Goal: Information Seeking & Learning: Learn about a topic

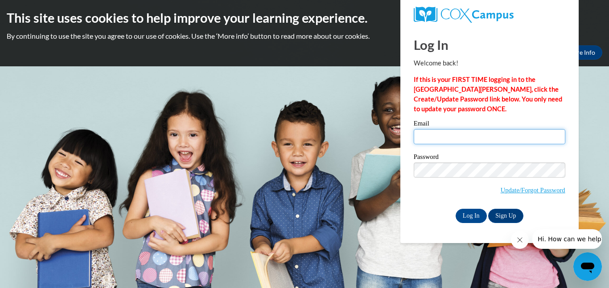
click at [425, 137] on input "Email" at bounding box center [490, 136] width 152 height 15
type input "[EMAIL_ADDRESS][DOMAIN_NAME]"
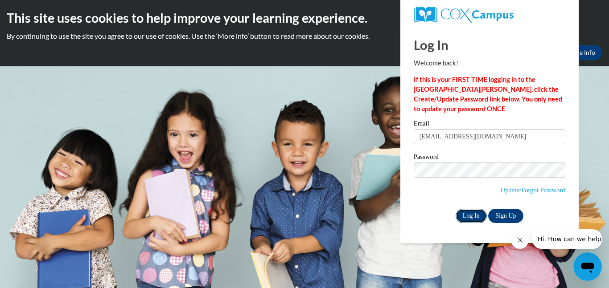
click at [470, 215] on input "Log In" at bounding box center [471, 216] width 31 height 14
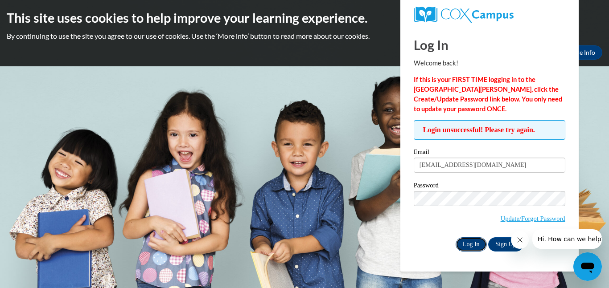
click at [475, 242] on input "Log In" at bounding box center [471, 245] width 31 height 14
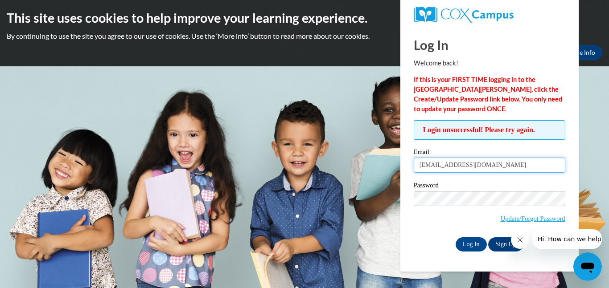
click at [489, 168] on input "[EMAIL_ADDRESS][DOMAIN_NAME]" at bounding box center [490, 165] width 152 height 15
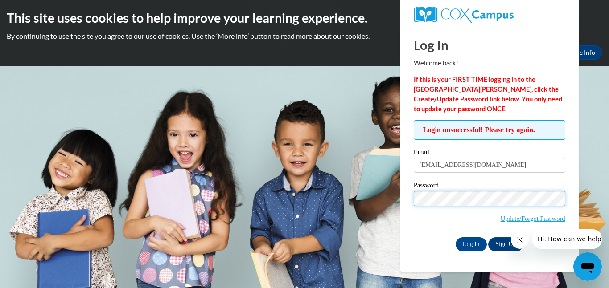
click at [456, 238] on input "Log In" at bounding box center [471, 245] width 31 height 14
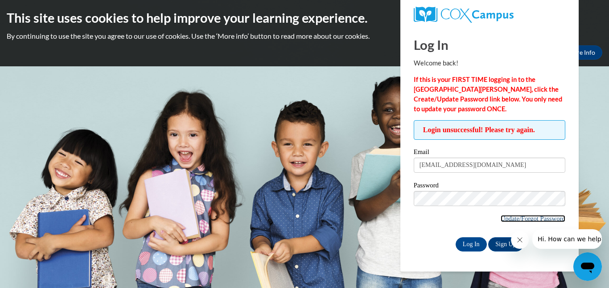
click at [524, 220] on link "Update/Forgot Password" at bounding box center [533, 218] width 65 height 7
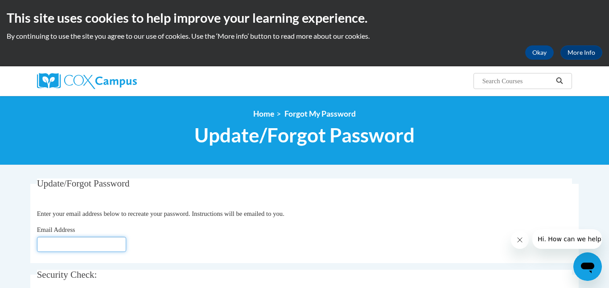
click at [70, 246] on input "Email Address" at bounding box center [81, 244] width 89 height 15
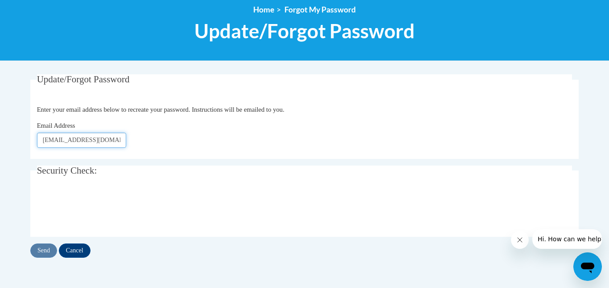
scroll to position [107, 0]
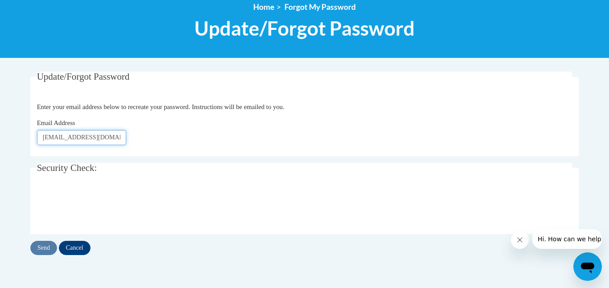
type input "[EMAIL_ADDRESS][DOMAIN_NAME]"
click at [47, 244] on input "Send" at bounding box center [43, 248] width 27 height 14
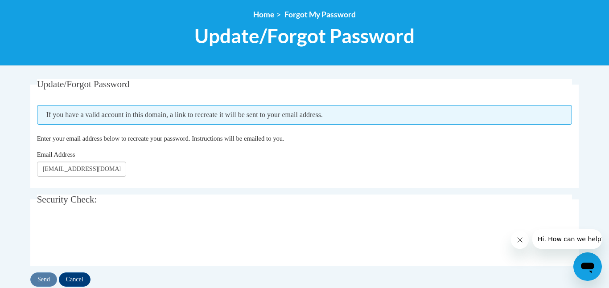
scroll to position [106, 0]
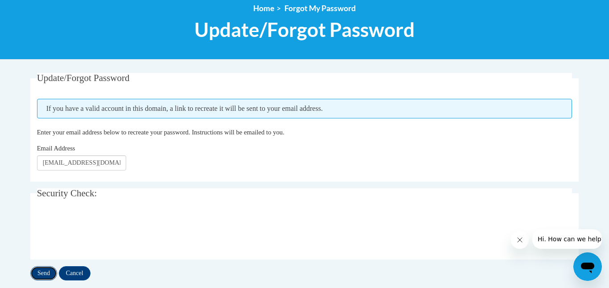
click at [39, 269] on input "Send" at bounding box center [43, 274] width 27 height 14
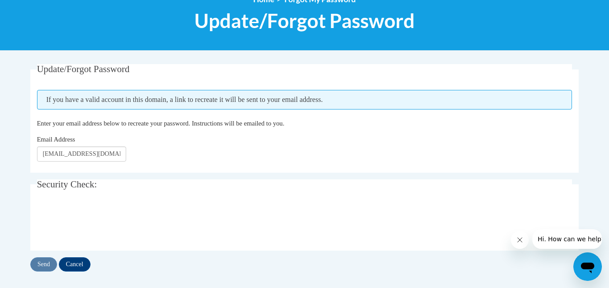
scroll to position [121, 0]
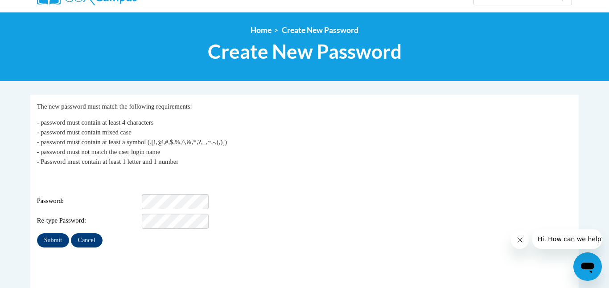
scroll to position [98, 0]
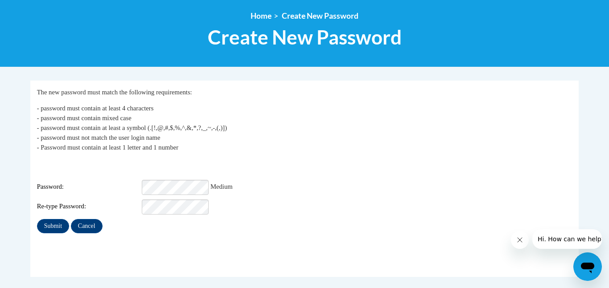
click at [354, 202] on div "Re-type Password:" at bounding box center [305, 207] width 536 height 15
click at [64, 219] on input "Submit" at bounding box center [53, 226] width 32 height 14
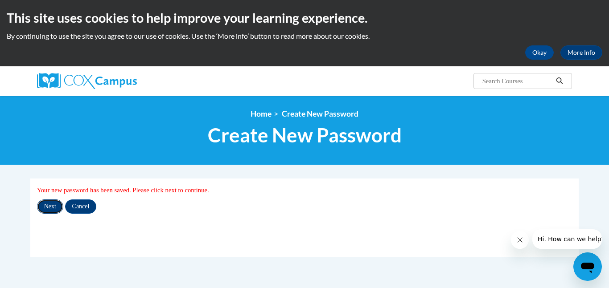
click at [45, 210] on input "Next" at bounding box center [50, 207] width 26 height 14
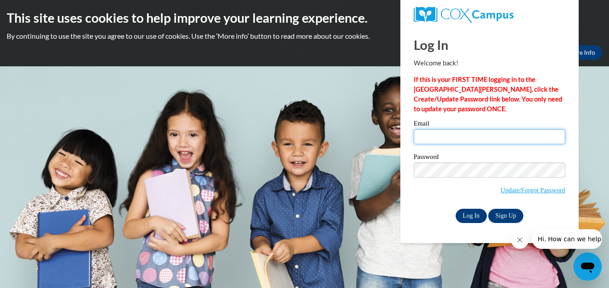
type input "[EMAIL_ADDRESS][DOMAIN_NAME]"
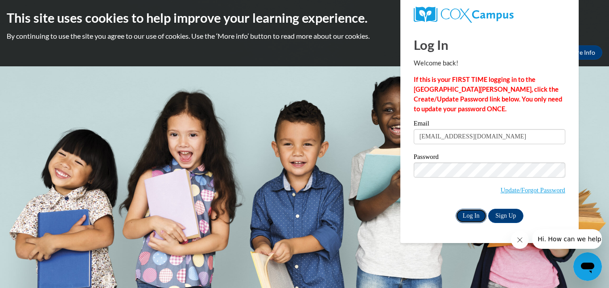
click at [471, 219] on input "Log In" at bounding box center [471, 216] width 31 height 14
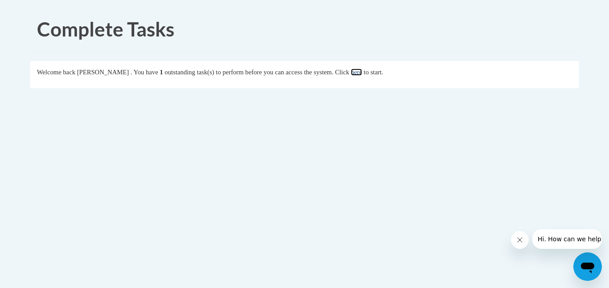
click at [362, 74] on link "here" at bounding box center [356, 72] width 11 height 7
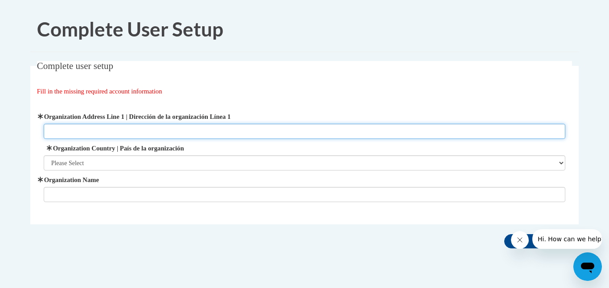
click at [62, 133] on input "Organization Address Line 1 | Dirección de la organización Línea 1" at bounding box center [305, 131] width 522 height 15
type input "[STREET_ADDRESS]"
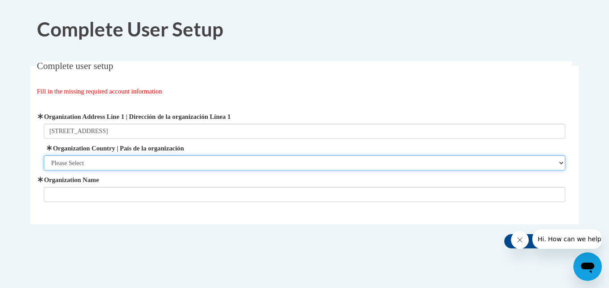
click at [52, 161] on select "Please Select United States | Estados Unidos Outside of the United States | Fue…" at bounding box center [305, 163] width 522 height 15
select select "ad49bcad-a171-4b2e-b99c-48b446064914"
click at [44, 156] on select "Please Select United States | Estados Unidos Outside of the United States | Fue…" at bounding box center [305, 163] width 522 height 15
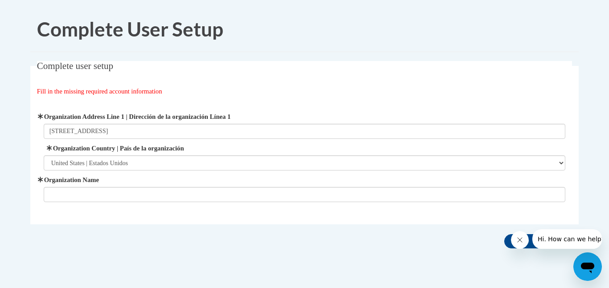
click at [68, 186] on span "Organization Name" at bounding box center [305, 188] width 522 height 27
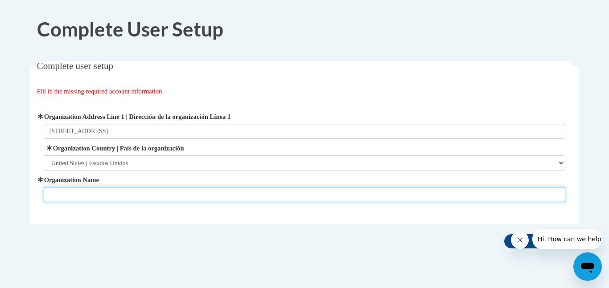
click at [71, 196] on input "Organization Name" at bounding box center [305, 194] width 522 height 15
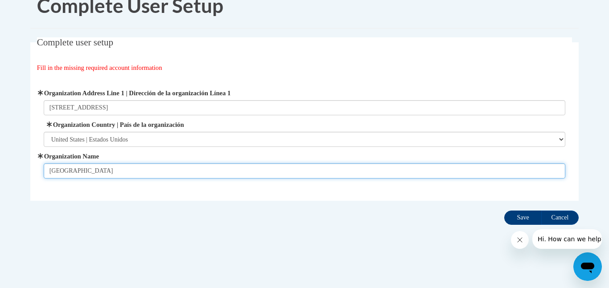
type input "Cornerstone Children's Center"
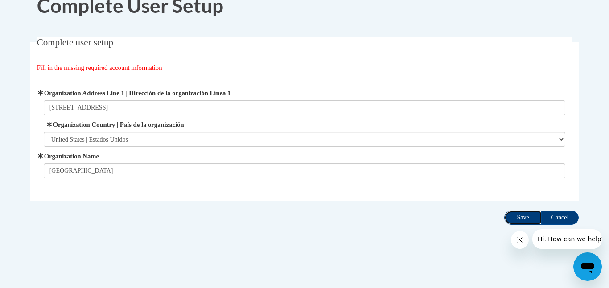
click at [536, 221] on input "Save" at bounding box center [522, 218] width 37 height 14
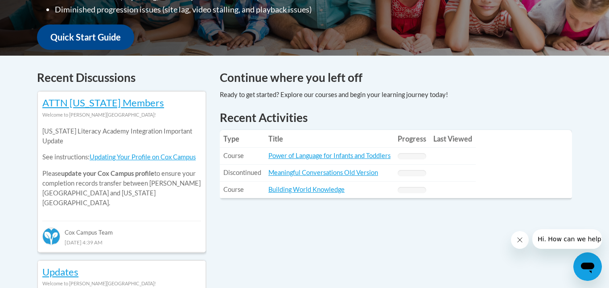
scroll to position [337, 0]
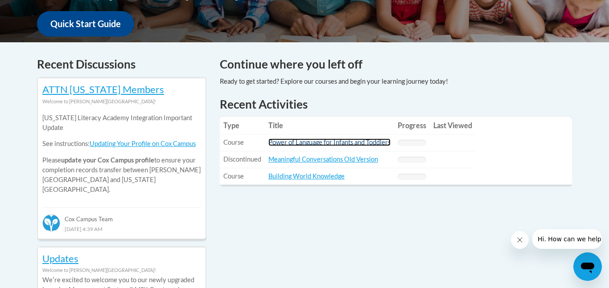
click at [305, 142] on link "Power of Language for Infants and Toddlers" at bounding box center [329, 143] width 122 height 8
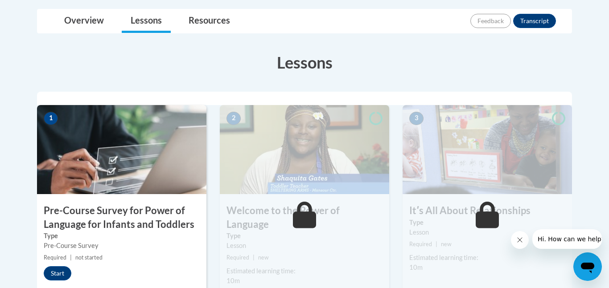
scroll to position [235, 0]
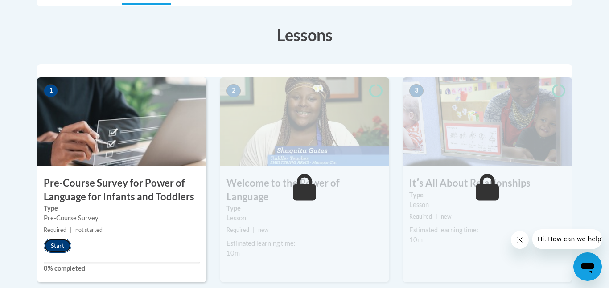
click at [63, 246] on button "Start" at bounding box center [58, 246] width 28 height 14
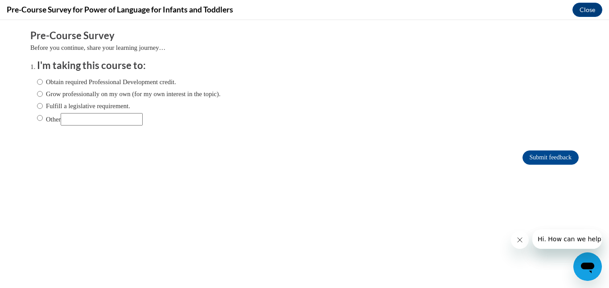
scroll to position [0, 0]
click at [41, 78] on input "Obtain required Professional Development credit." at bounding box center [40, 82] width 6 height 10
radio input "true"
click at [40, 80] on input "Obtain required Professional Development credit." at bounding box center [40, 82] width 6 height 10
click at [552, 158] on input "Submit feedback" at bounding box center [551, 158] width 56 height 14
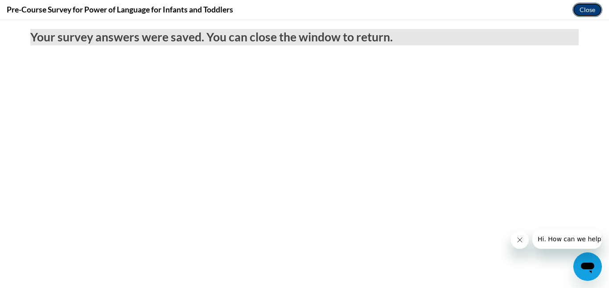
click at [585, 7] on button "Close" at bounding box center [588, 10] width 30 height 14
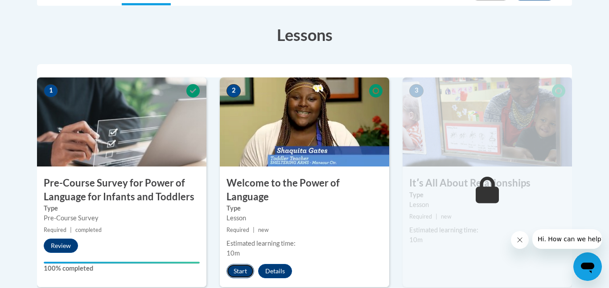
click at [245, 264] on button "Start" at bounding box center [241, 271] width 28 height 14
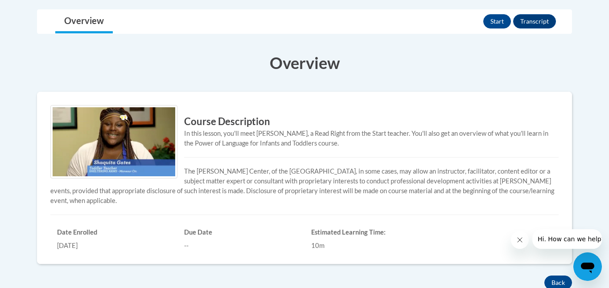
scroll to position [215, 0]
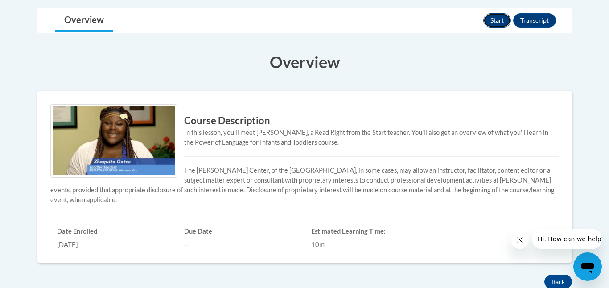
click at [503, 19] on button "Start" at bounding box center [497, 20] width 28 height 14
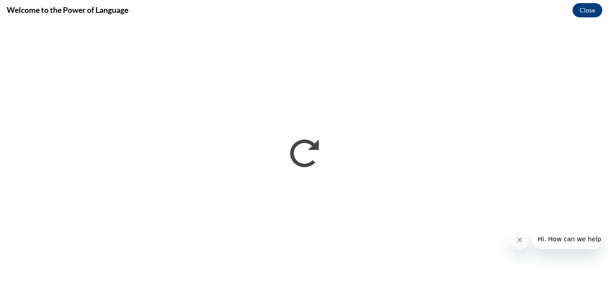
scroll to position [0, 0]
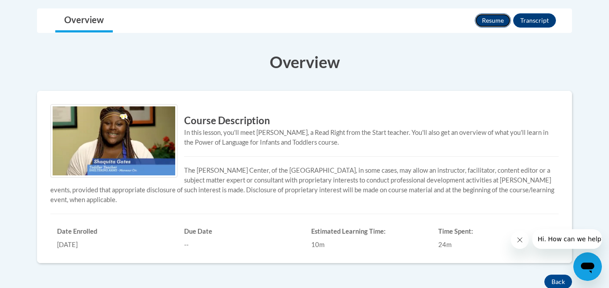
click at [493, 16] on button "Resume" at bounding box center [493, 20] width 36 height 14
